Goal: Transaction & Acquisition: Purchase product/service

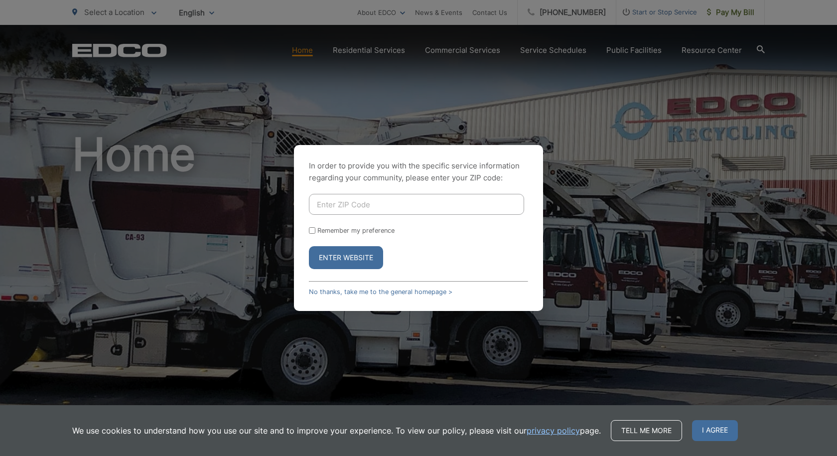
click at [454, 209] on input "Enter ZIP Code" at bounding box center [416, 204] width 215 height 21
type input "92027"
click at [357, 263] on button "Enter Website" at bounding box center [346, 257] width 74 height 23
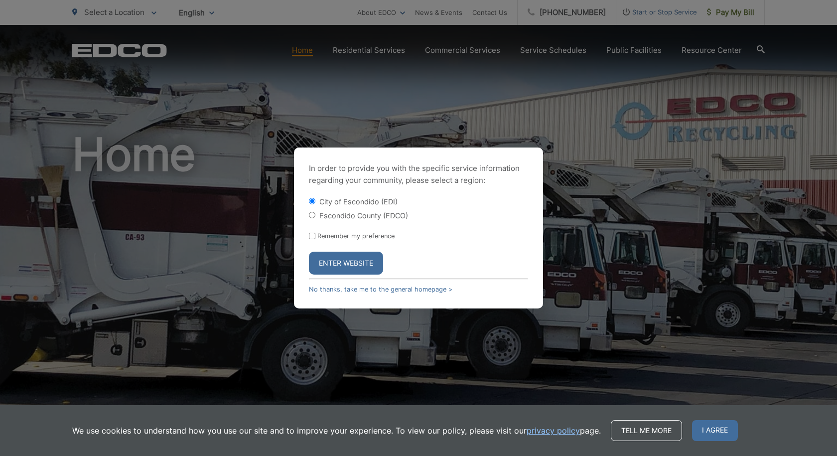
click at [354, 264] on button "Enter Website" at bounding box center [346, 263] width 74 height 23
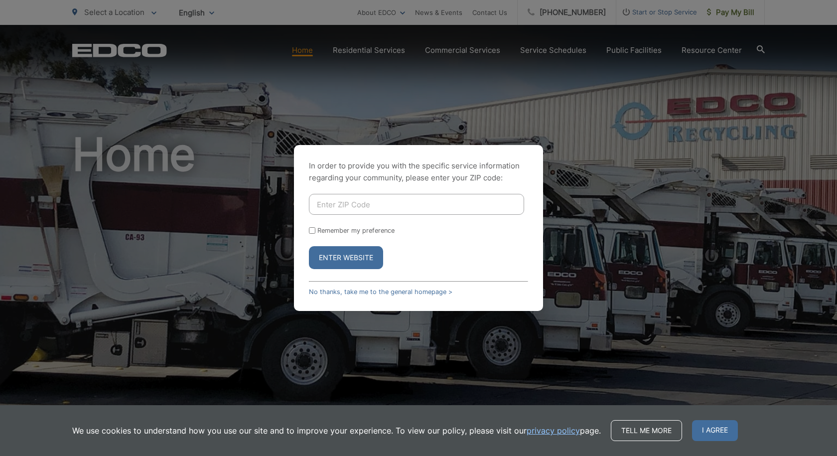
click at [363, 204] on input "Enter ZIP Code" at bounding box center [416, 204] width 215 height 21
type input "92027"
click at [322, 230] on label "Remember my preference" at bounding box center [355, 230] width 77 height 7
click at [315, 230] on input "Remember my preference" at bounding box center [312, 230] width 6 height 6
checkbox input "true"
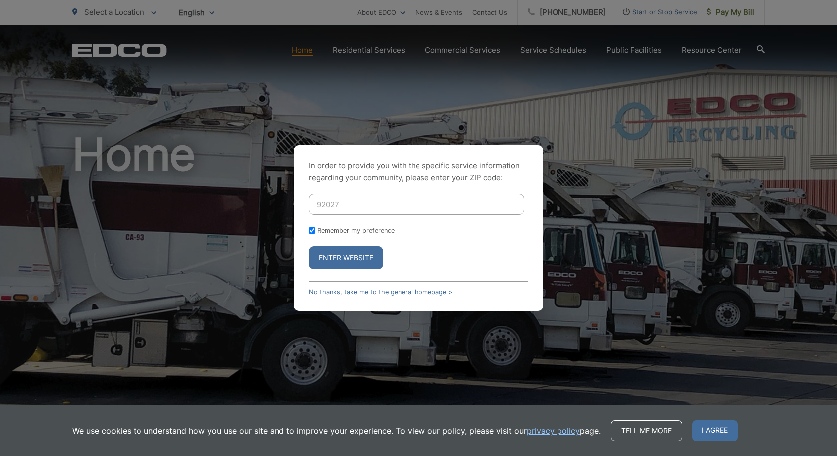
checkbox input "true"
click at [336, 257] on button "Enter Website" at bounding box center [346, 257] width 74 height 23
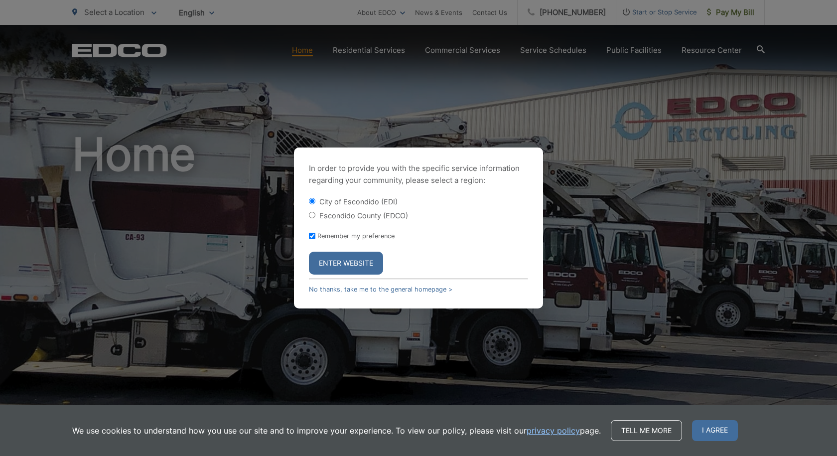
click at [346, 215] on label "Escondido County (EDCO)" at bounding box center [363, 215] width 89 height 8
click at [315, 215] on input "Escondido County (EDCO)" at bounding box center [312, 215] width 6 height 6
radio input "true"
click at [348, 264] on button "Enter Website" at bounding box center [346, 263] width 74 height 23
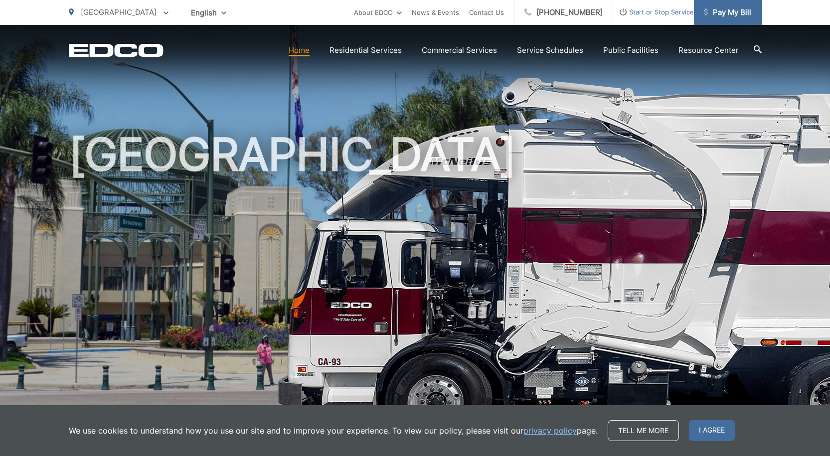
click at [736, 12] on span "Pay My Bill" at bounding box center [727, 12] width 47 height 12
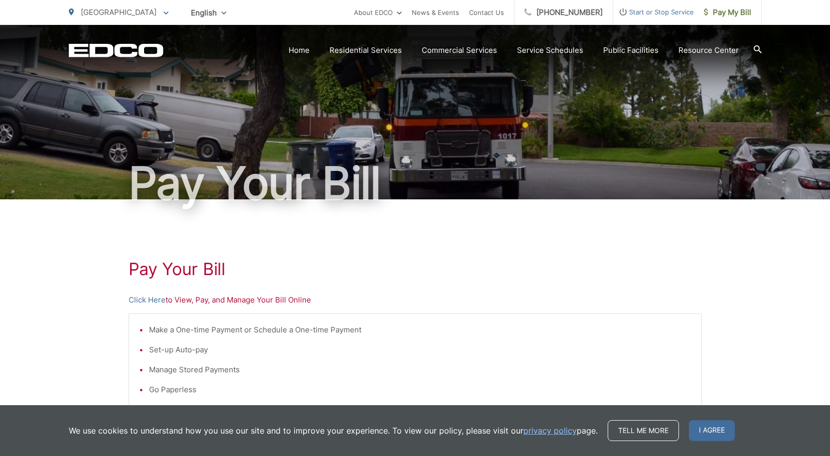
scroll to position [199, 0]
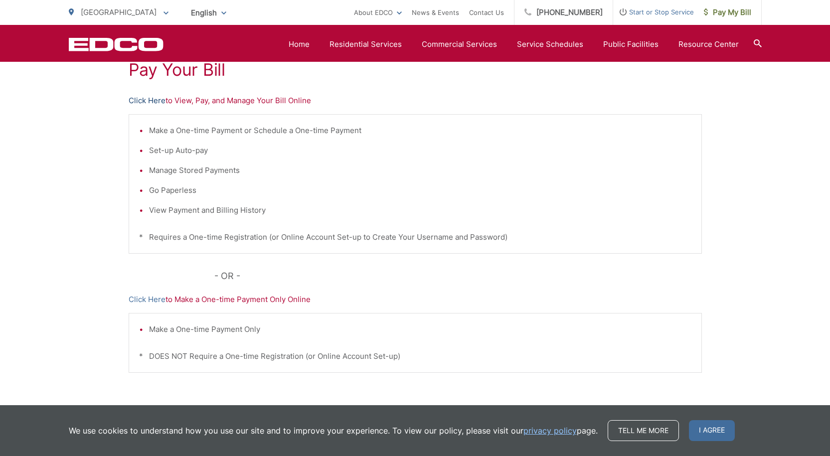
click at [137, 100] on link "Click Here" at bounding box center [147, 101] width 37 height 12
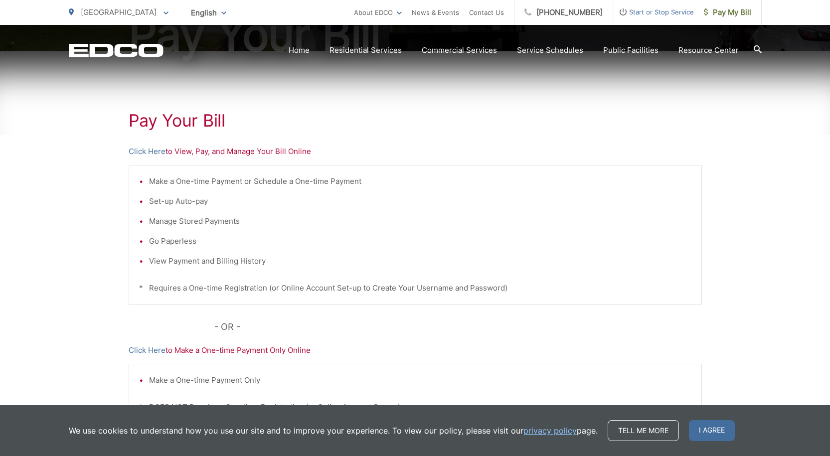
scroll to position [150, 0]
click at [151, 152] on link "Click Here" at bounding box center [147, 151] width 37 height 12
